Goal: Transaction & Acquisition: Purchase product/service

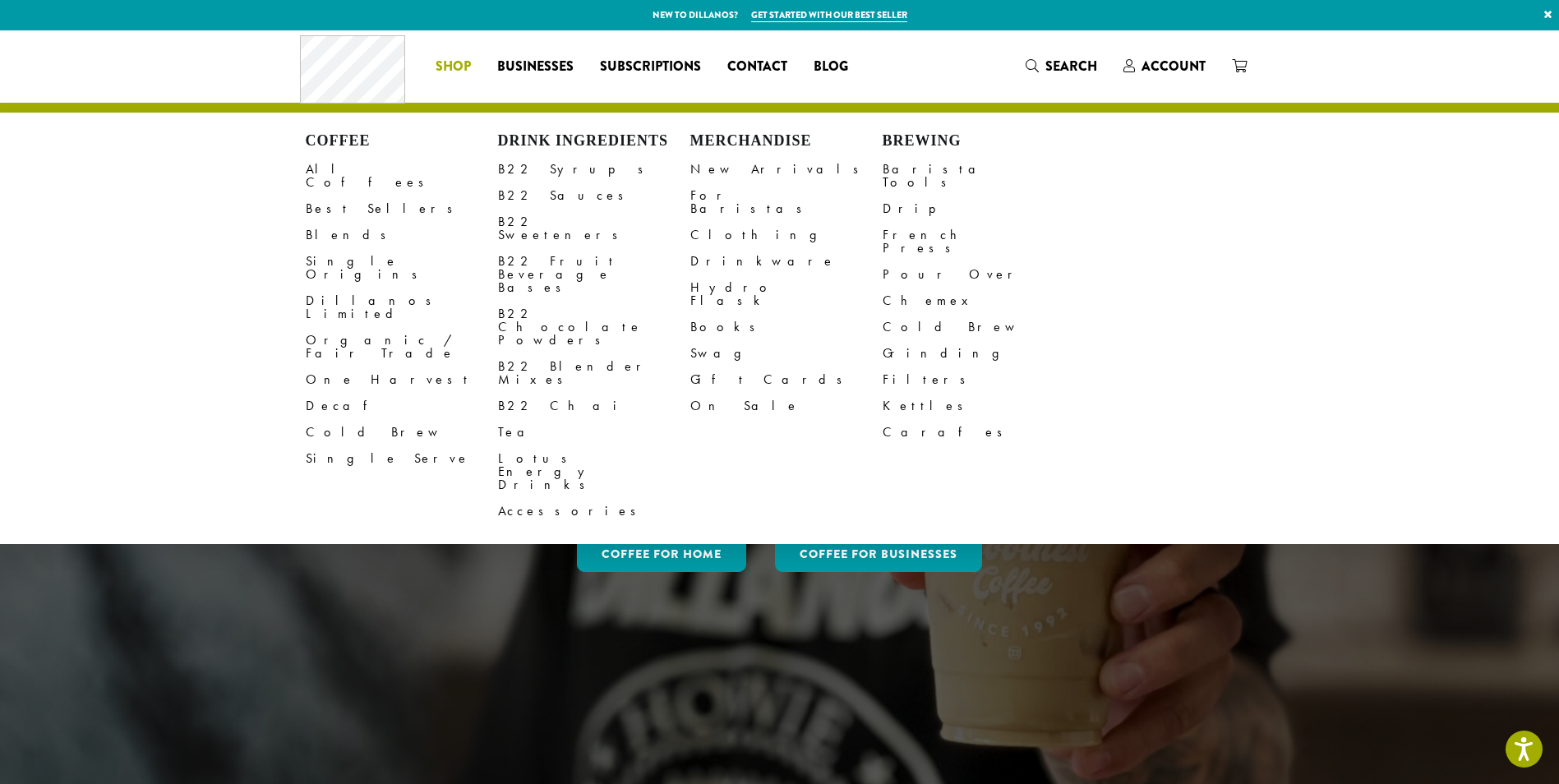
click at [433, 67] on link "Shop" at bounding box center [454, 66] width 62 height 26
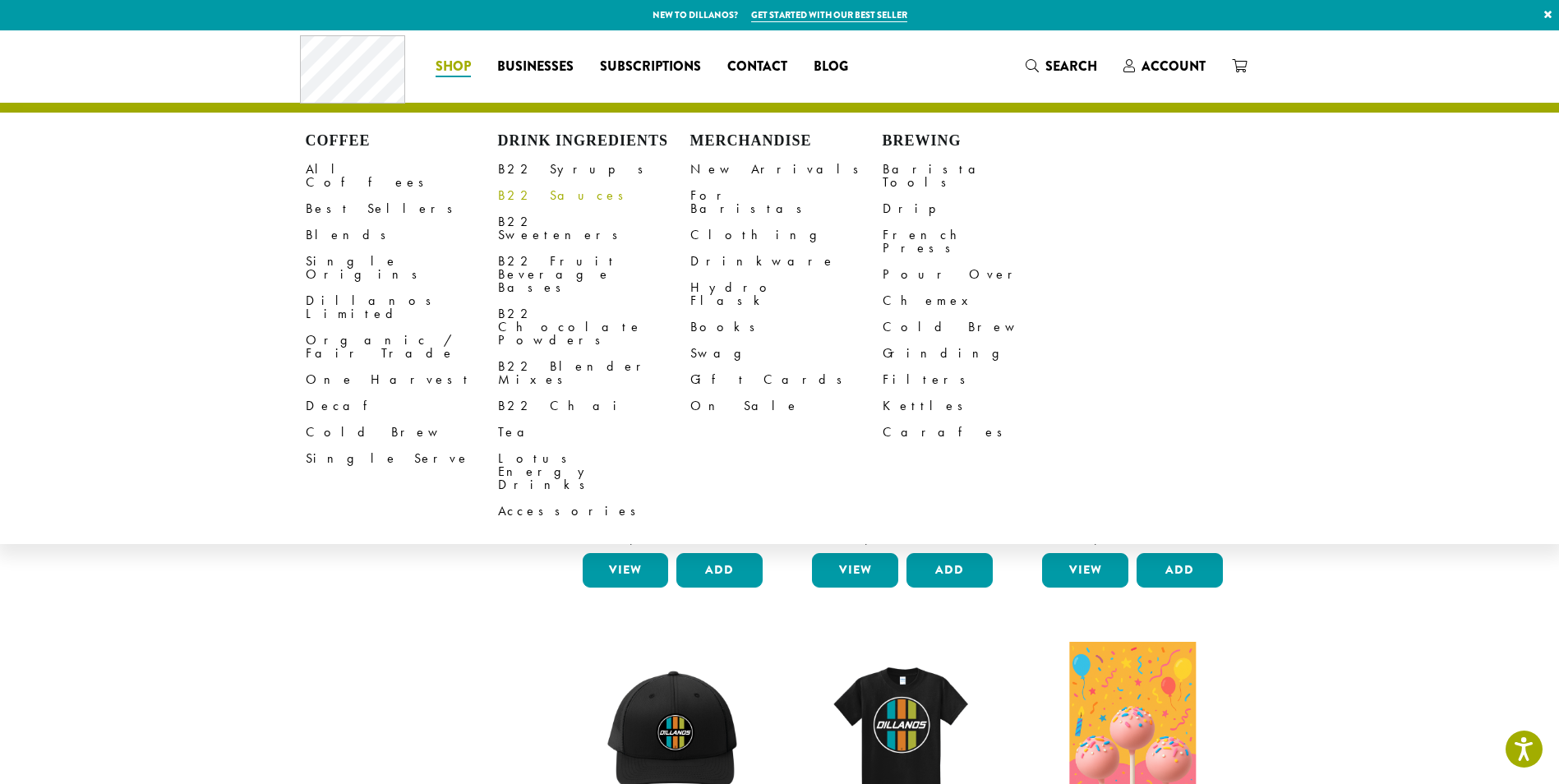
click at [545, 200] on link "B22 Sauces" at bounding box center [594, 196] width 192 height 26
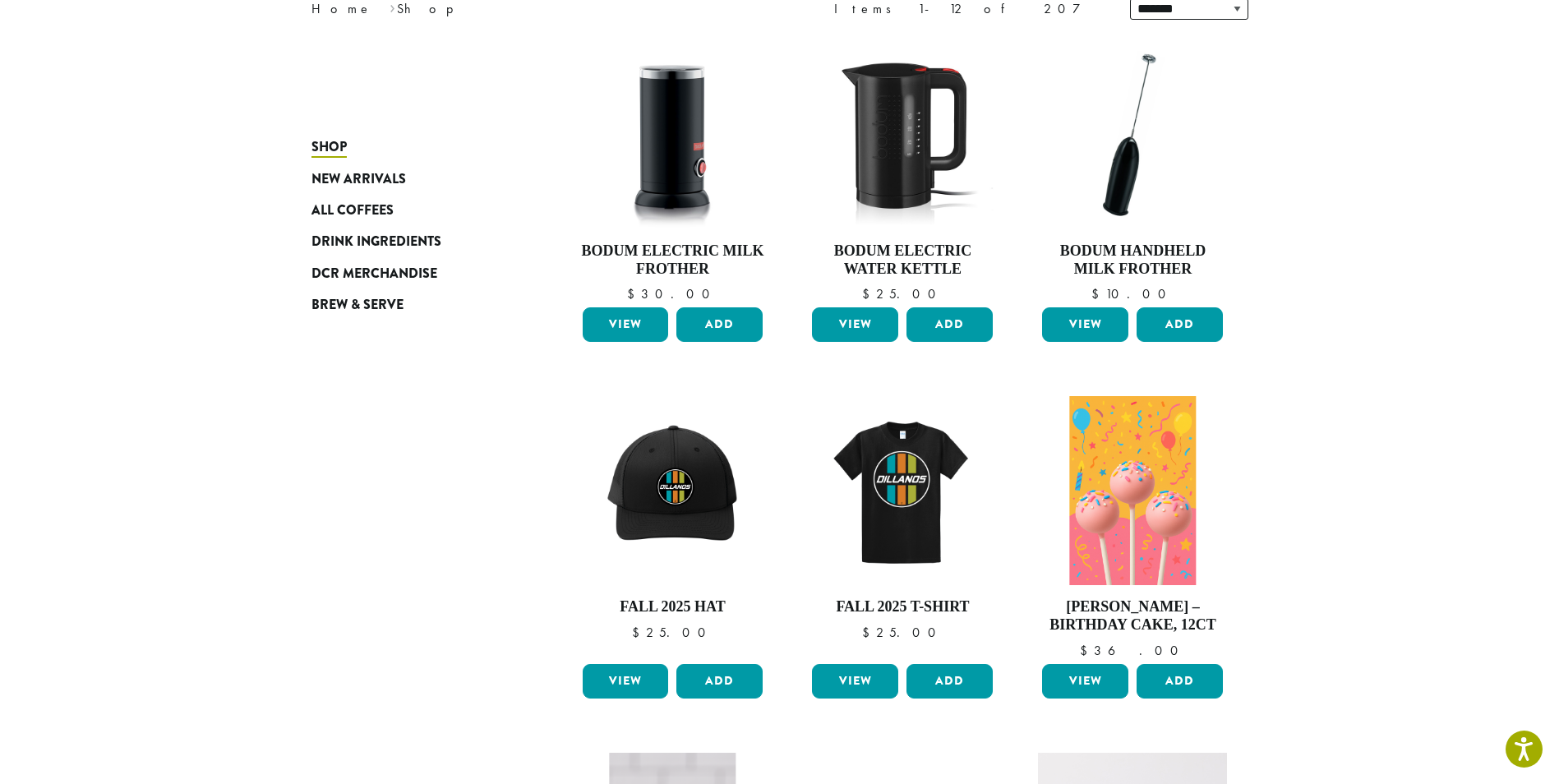
scroll to position [247, 0]
